Goal: Information Seeking & Learning: Learn about a topic

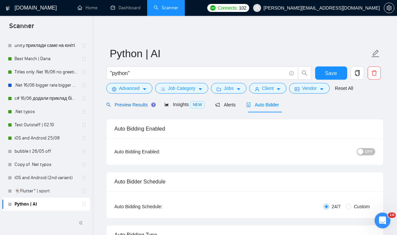
click at [137, 104] on span "Preview Results" at bounding box center [130, 104] width 48 height 5
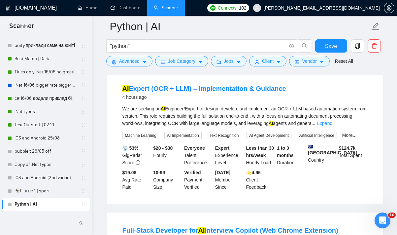
scroll to position [77, 0]
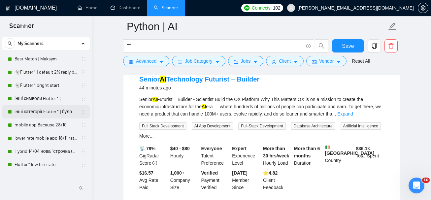
scroll to position [15, 0]
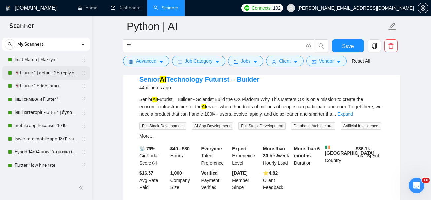
click at [50, 70] on link "👻Flutter* | default 2% reply before 09/06" at bounding box center [46, 72] width 63 height 13
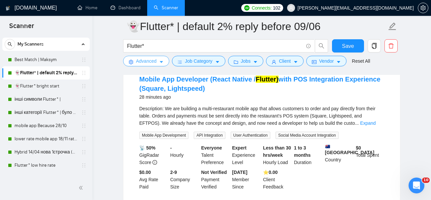
click at [158, 65] on button "Advanced" at bounding box center [146, 61] width 46 height 11
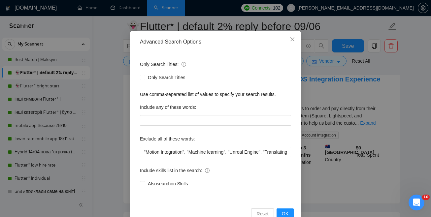
scroll to position [57, 0]
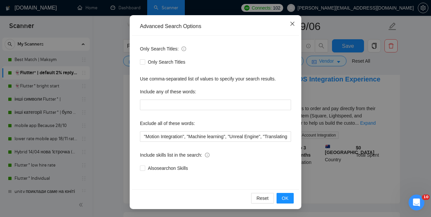
click at [291, 23] on icon "close" at bounding box center [292, 24] width 4 height 4
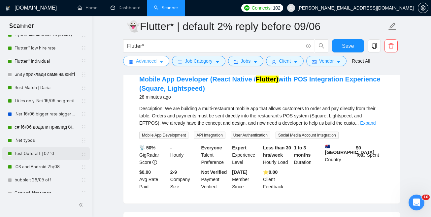
scroll to position [178, 0]
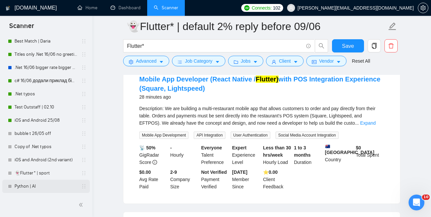
click at [34, 186] on link "Python | AI" at bounding box center [46, 186] width 63 height 13
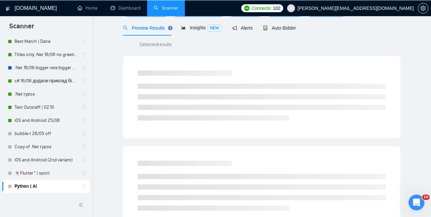
scroll to position [178, 0]
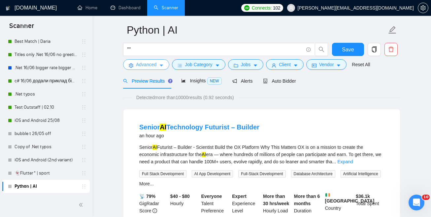
click at [157, 63] on button "Advanced" at bounding box center [146, 64] width 46 height 11
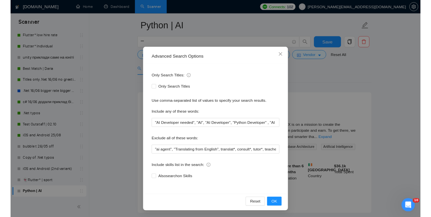
scroll to position [17, 0]
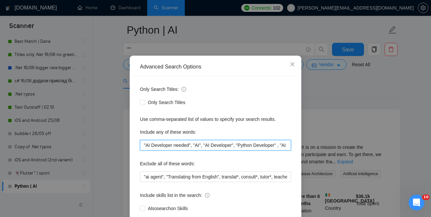
click at [179, 144] on input ""AI Developer needed", "AI", "AI Developer", "Python Developer" , "AI Developer…" at bounding box center [215, 145] width 151 height 11
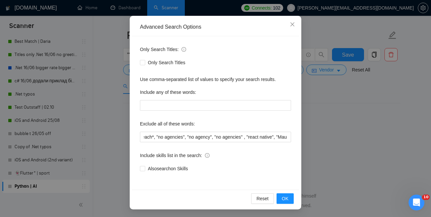
scroll to position [0, 153]
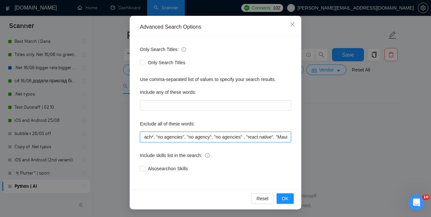
click at [251, 137] on input ""ai agent", "Translating from English", translat*, consult*, tutor*, teacher*, …" at bounding box center [215, 137] width 151 height 11
drag, startPoint x: 223, startPoint y: 136, endPoint x: 285, endPoint y: 135, distance: 62.4
click at [285, 136] on input ""ai agent", "Translating from English", translat*, consult*, tutor*, teacher*, …" at bounding box center [215, 137] width 151 height 11
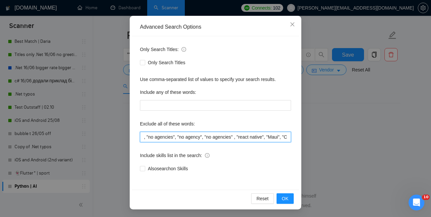
click at [210, 138] on input ""ai agent", "Translating from English", translat*, consult*, tutor*, teacher*, …" at bounding box center [215, 137] width 151 height 11
drag, startPoint x: 213, startPoint y: 138, endPoint x: 277, endPoint y: 138, distance: 63.3
click at [277, 138] on input ""ai agent", "Translating from English", translat*, consult*, tutor*, teacher*, …" at bounding box center [215, 137] width 151 height 11
type input ""ai agent", "Translating from English", translat*, consult*, tutor*, teacher*, …"
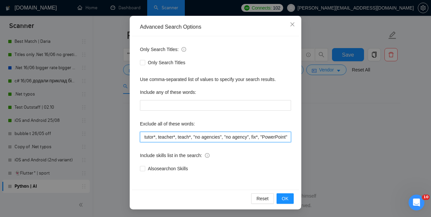
scroll to position [0, 126]
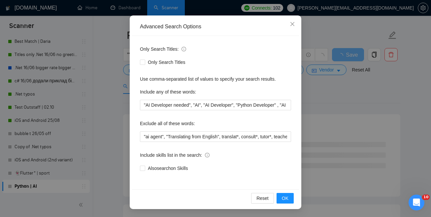
scroll to position [55, 0]
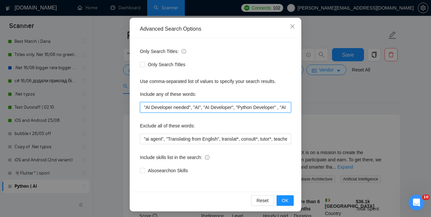
click at [156, 106] on input ""AI Developer needed", "AI", "AI Developer", "Python Developer" , "AI Developer…" at bounding box center [215, 107] width 151 height 11
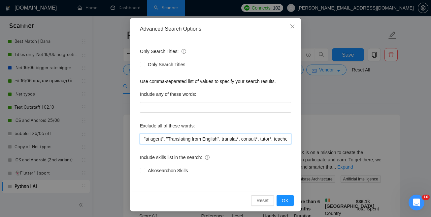
click at [229, 139] on input ""ai agent", "Translating from English", translat*, consult*, tutor*, teacher*, …" at bounding box center [215, 139] width 151 height 11
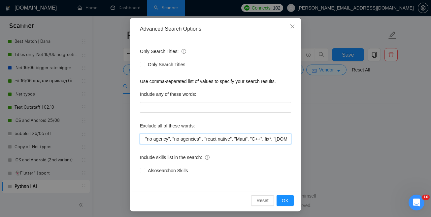
scroll to position [0, 196]
drag, startPoint x: 179, startPoint y: 138, endPoint x: 275, endPoint y: 139, distance: 95.7
click at [276, 140] on input ""ai agent", "Translating from English", translat*, consult*, tutor*, teacher*, …" at bounding box center [215, 139] width 151 height 11
drag, startPoint x: 146, startPoint y: 138, endPoint x: 276, endPoint y: 138, distance: 130.3
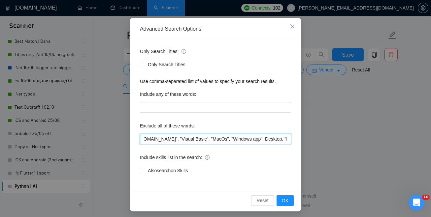
click at [276, 138] on input ""ai agent", "Translating from English", translat*, consult*, tutor*, teacher*, …" at bounding box center [215, 139] width 151 height 11
drag, startPoint x: 147, startPoint y: 140, endPoint x: 266, endPoint y: 140, distance: 119.1
click at [266, 140] on input ""ai agent", "Translating from English", translat*, consult*, tutor*, teacher*, …" at bounding box center [215, 139] width 151 height 11
drag, startPoint x: 211, startPoint y: 139, endPoint x: 259, endPoint y: 141, distance: 47.9
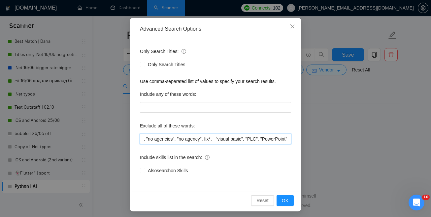
click at [259, 141] on input ""ai agent", "Translating from English", translat*, consult*, tutor*, teacher*, …" at bounding box center [215, 139] width 151 height 11
type input ""ai agent", "Translating from English", translat*, consult*, tutor*, teacher*, …"
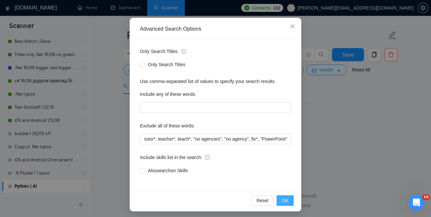
scroll to position [0, 0]
click at [284, 201] on span "OK" at bounding box center [285, 200] width 7 height 7
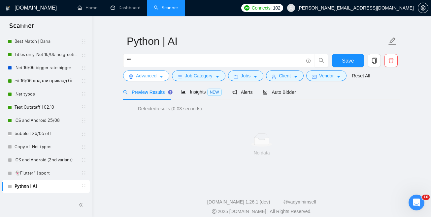
scroll to position [18, 0]
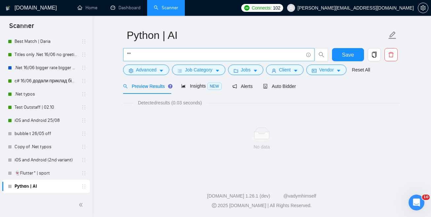
click at [182, 56] on input """" at bounding box center [215, 55] width 176 height 8
type input """
click at [309, 100] on div "Detected results (0.03 seconds)" at bounding box center [261, 102] width 277 height 7
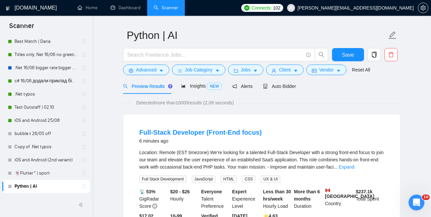
click at [171, 71] on div "Job Category" at bounding box center [199, 70] width 56 height 11
click at [164, 70] on button "Advanced" at bounding box center [146, 70] width 46 height 11
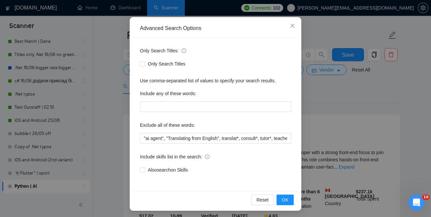
scroll to position [57, 0]
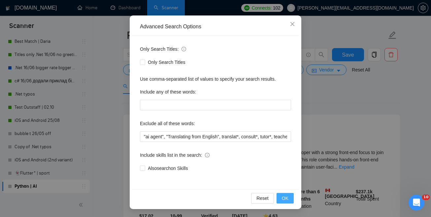
click at [284, 197] on span "OK" at bounding box center [285, 198] width 7 height 7
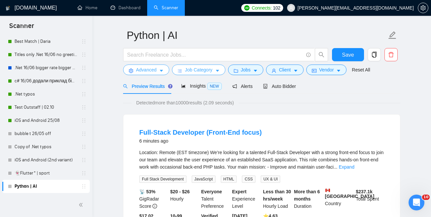
click at [207, 72] on span "Job Category" at bounding box center [198, 69] width 27 height 7
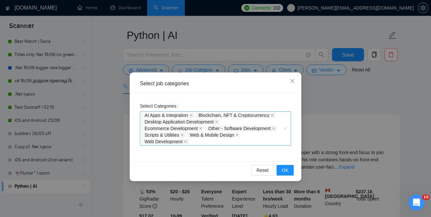
click at [204, 144] on div "AI Apps & Integration Blockchain, NFT & Cryptocurrency Desktop Application Deve…" at bounding box center [212, 128] width 141 height 33
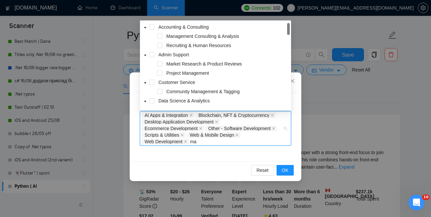
type input "mac"
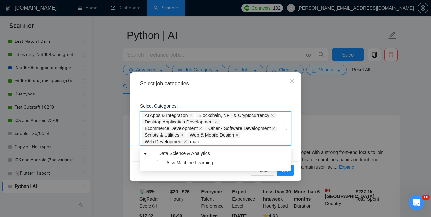
click at [161, 162] on span at bounding box center [159, 162] width 5 height 5
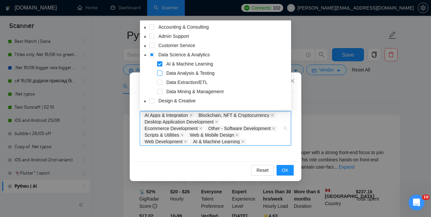
click at [160, 74] on span at bounding box center [159, 73] width 5 height 5
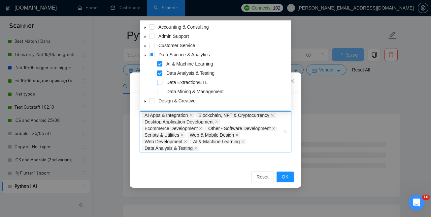
click at [159, 83] on span at bounding box center [159, 82] width 5 height 5
click at [205, 89] on span "Data Mining & Management" at bounding box center [194, 91] width 57 height 5
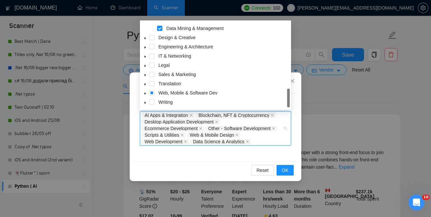
scroll to position [63, 0]
click at [146, 48] on icon "caret-down" at bounding box center [145, 47] width 3 height 3
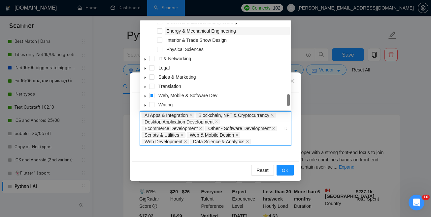
scroll to position [146, 0]
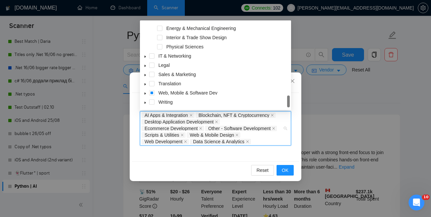
click at [147, 58] on span at bounding box center [145, 56] width 8 height 8
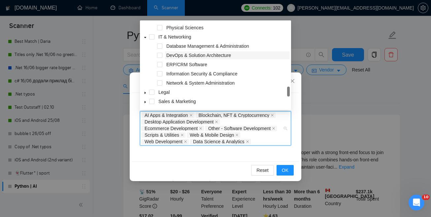
scroll to position [165, 0]
click at [251, 67] on span "ERP/CRM Software" at bounding box center [227, 65] width 125 height 8
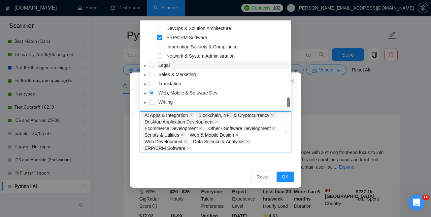
scroll to position [192, 0]
click at [146, 94] on icon "caret-down" at bounding box center [145, 93] width 3 height 3
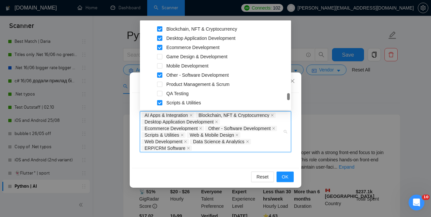
scroll to position [275, 0]
click at [284, 177] on span "OK" at bounding box center [285, 177] width 7 height 7
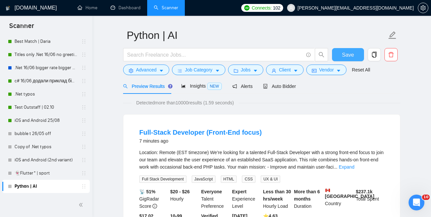
click at [339, 53] on button "Save" at bounding box center [348, 54] width 32 height 13
click at [245, 73] on span "Jobs" at bounding box center [246, 69] width 10 height 7
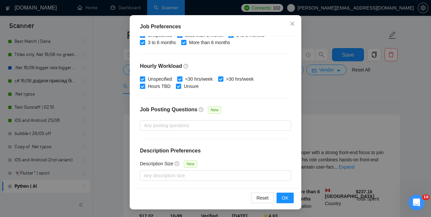
scroll to position [49, 0]
click at [284, 197] on span "OK" at bounding box center [285, 198] width 7 height 7
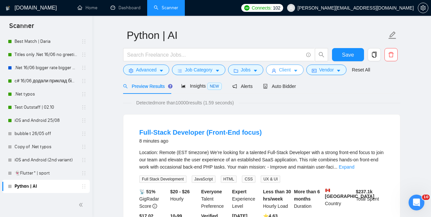
click at [298, 71] on icon "caret-down" at bounding box center [295, 71] width 5 height 5
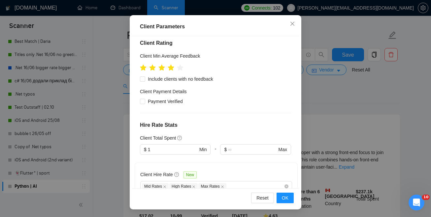
scroll to position [398, 0]
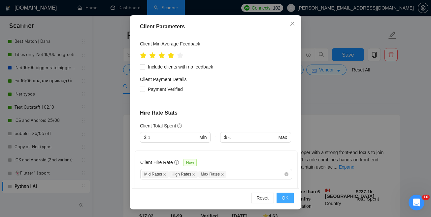
click at [282, 198] on span "OK" at bounding box center [285, 198] width 7 height 7
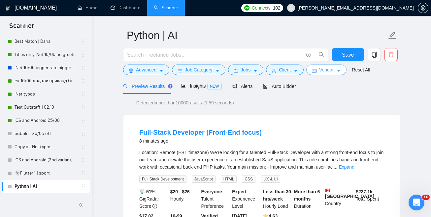
click at [331, 70] on span "Vendor" at bounding box center [326, 69] width 15 height 7
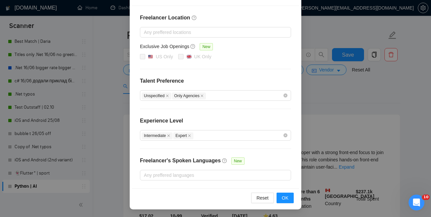
scroll to position [87, 0]
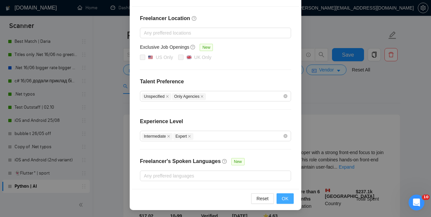
click at [287, 195] on span "OK" at bounding box center [285, 198] width 7 height 7
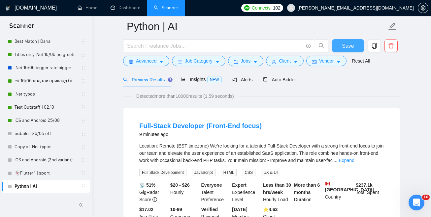
scroll to position [31, 0]
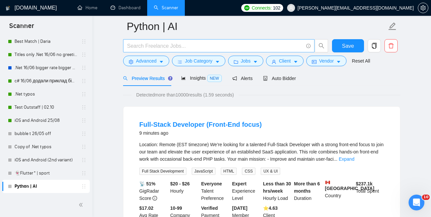
click at [205, 45] on input "text" at bounding box center [215, 46] width 176 height 8
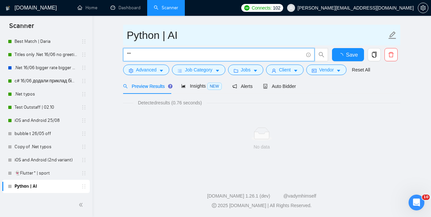
scroll to position [18, 0]
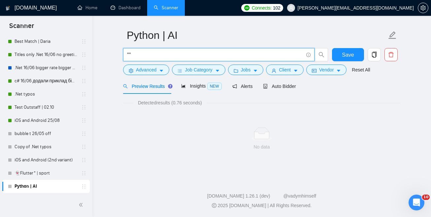
type input """
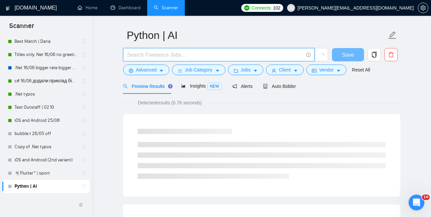
scroll to position [23, 0]
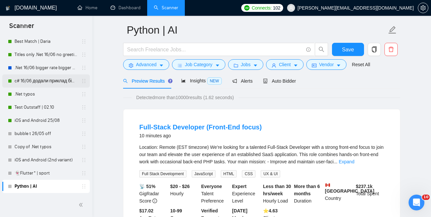
click at [39, 81] on link "c# 16/06 додали приклад більший кавер" at bounding box center [46, 81] width 63 height 13
click at [342, 50] on span "Save" at bounding box center [348, 50] width 12 height 8
click at [34, 83] on link "c# 16/06 додали приклад більший кавер" at bounding box center [46, 81] width 63 height 13
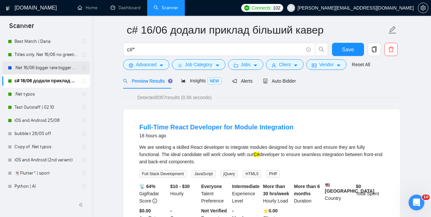
click at [59, 68] on link ".Net 16/06 bigger rate bigger cover" at bounding box center [46, 67] width 63 height 13
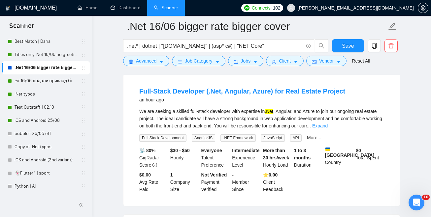
scroll to position [61, 0]
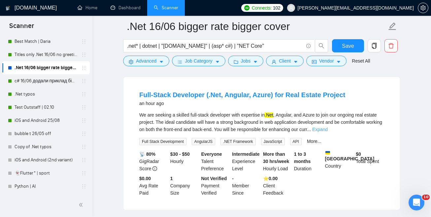
click at [328, 131] on link "Expand" at bounding box center [320, 129] width 16 height 5
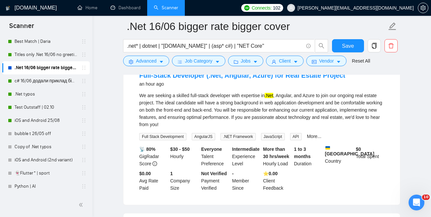
scroll to position [80, 0]
click at [319, 137] on link "More..." at bounding box center [314, 136] width 15 height 5
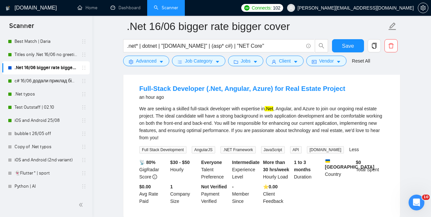
scroll to position [67, 0]
click at [35, 181] on link "Python | AI" at bounding box center [46, 186] width 63 height 13
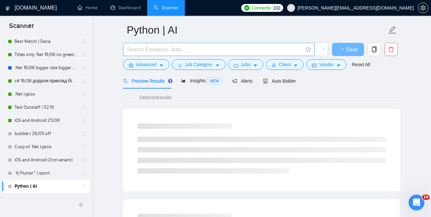
click at [164, 50] on input "text" at bounding box center [215, 50] width 176 height 8
click at [199, 51] on input "AI* | *AI | Python | "AI / ML"" at bounding box center [215, 50] width 176 height 8
click at [220, 51] on input "AI* | *AI | Python | "AI / ML" | Automa" at bounding box center [215, 50] width 176 height 8
click at [248, 50] on input "AI* | *AI | Python | "AI / ML" | Automation | "Mach" at bounding box center [215, 50] width 176 height 8
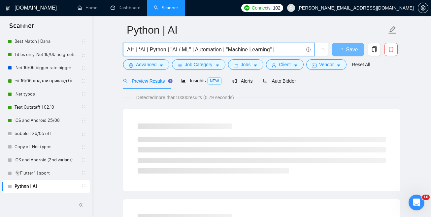
type input "AI* | *AI | Python | "AI / ML" | Automation | "Machine Learning" |"
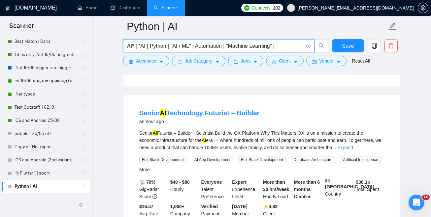
scroll to position [201, 0]
click at [353, 146] on link "Expand" at bounding box center [345, 148] width 16 height 5
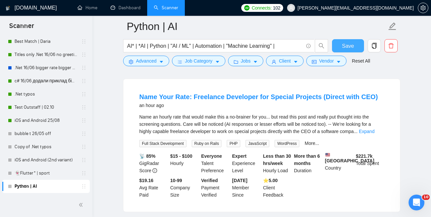
scroll to position [605, 0]
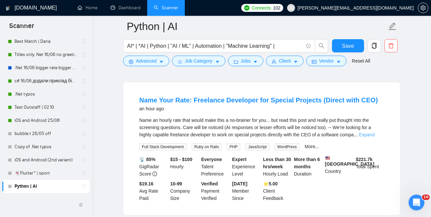
click at [372, 137] on link "Expand" at bounding box center [367, 134] width 16 height 5
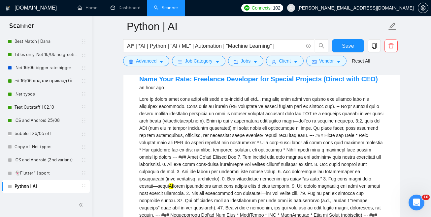
scroll to position [626, 0]
drag, startPoint x: 243, startPoint y: 189, endPoint x: 159, endPoint y: 197, distance: 84.5
click at [159, 197] on div "AI" at bounding box center [261, 179] width 245 height 167
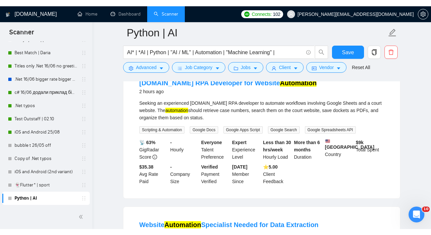
scroll to position [161, 0]
